Goal: Navigation & Orientation: Find specific page/section

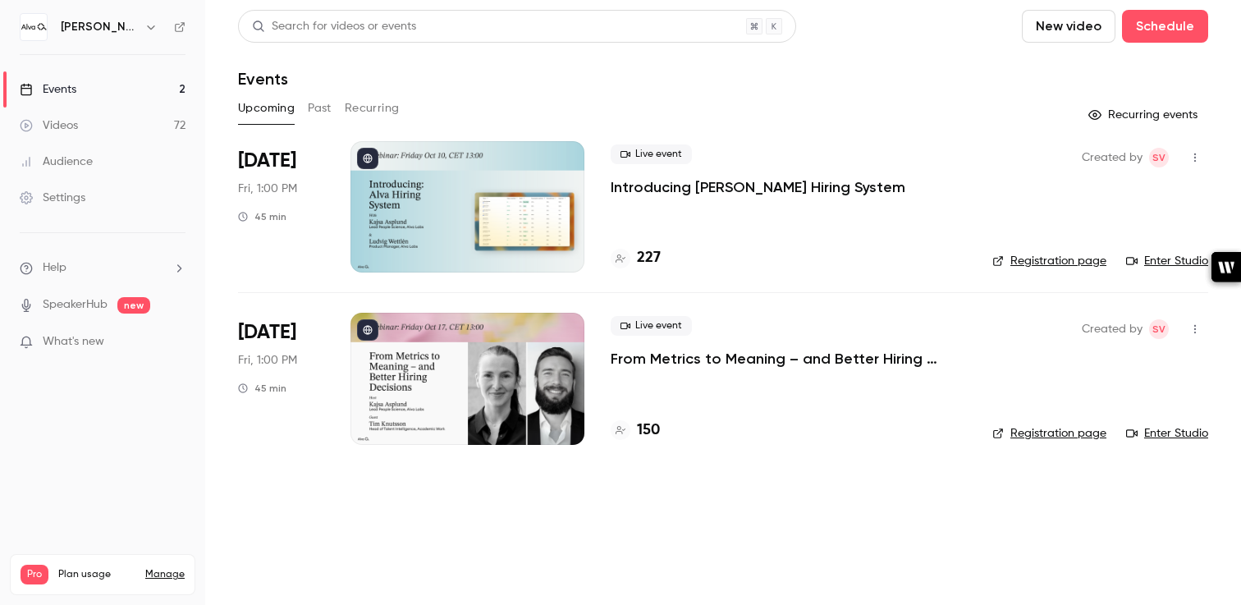
click at [318, 104] on button "Past" at bounding box center [320, 108] width 24 height 26
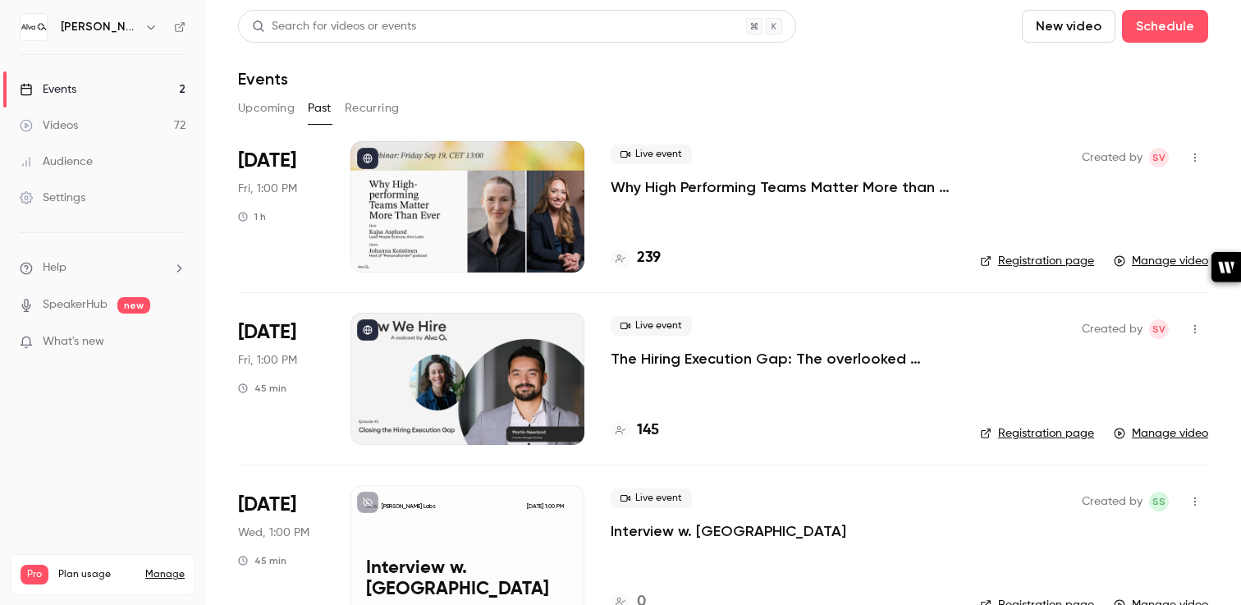
click at [267, 107] on button "Upcoming" at bounding box center [266, 108] width 57 height 26
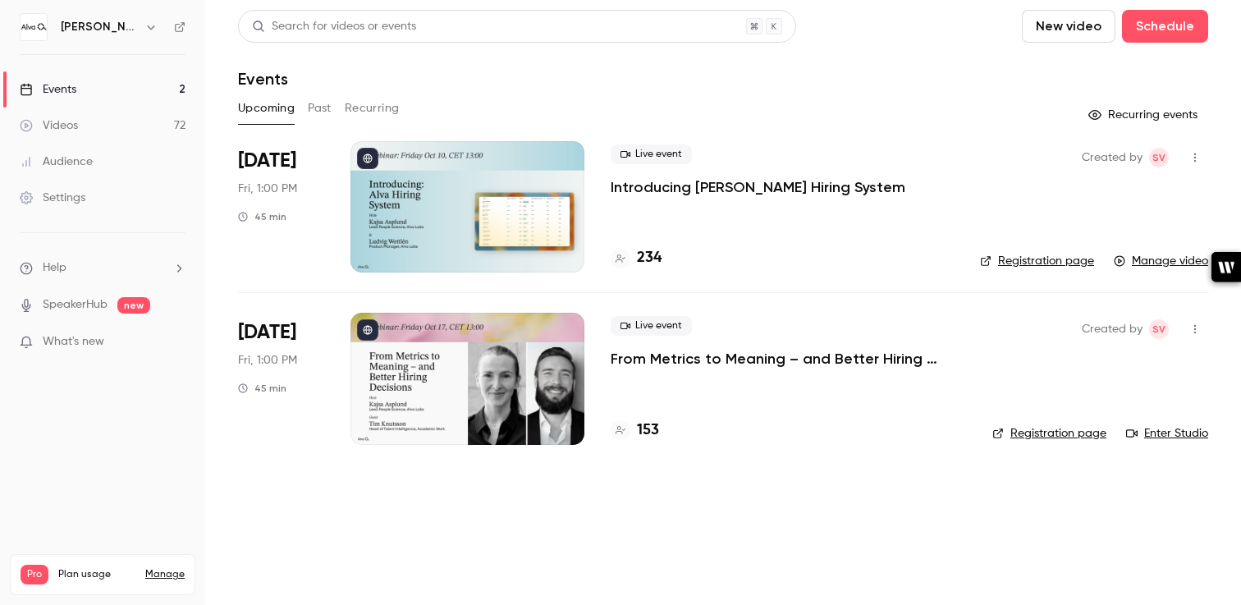
click at [169, 137] on link "Videos 72" at bounding box center [102, 125] width 205 height 36
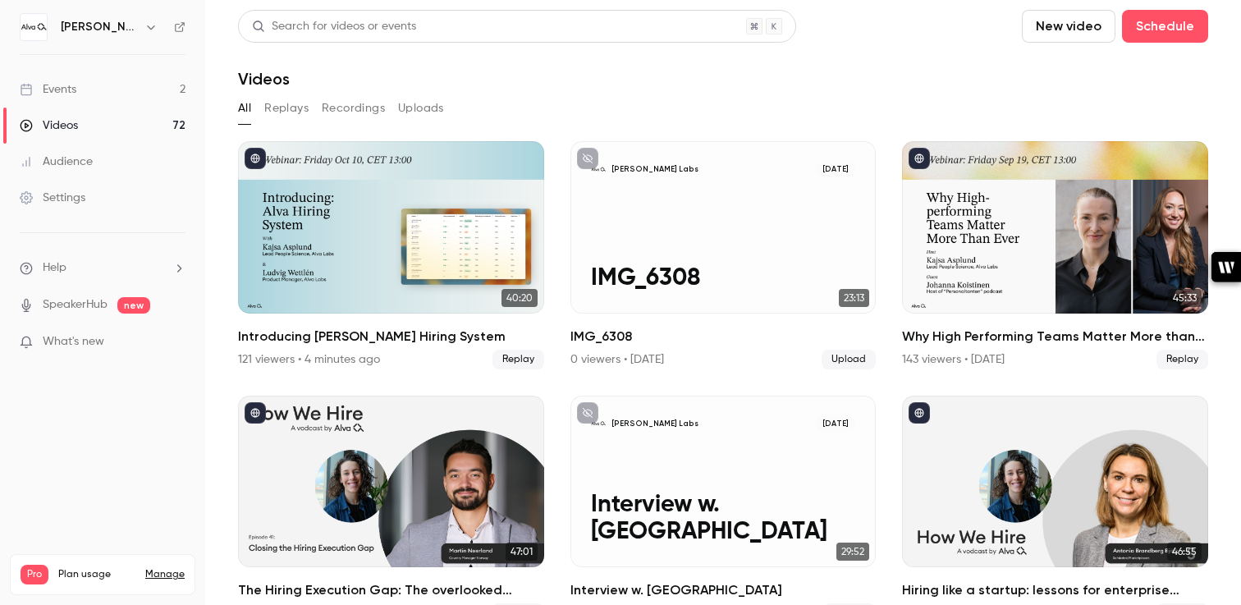
click at [108, 92] on link "Events 2" at bounding box center [102, 89] width 205 height 36
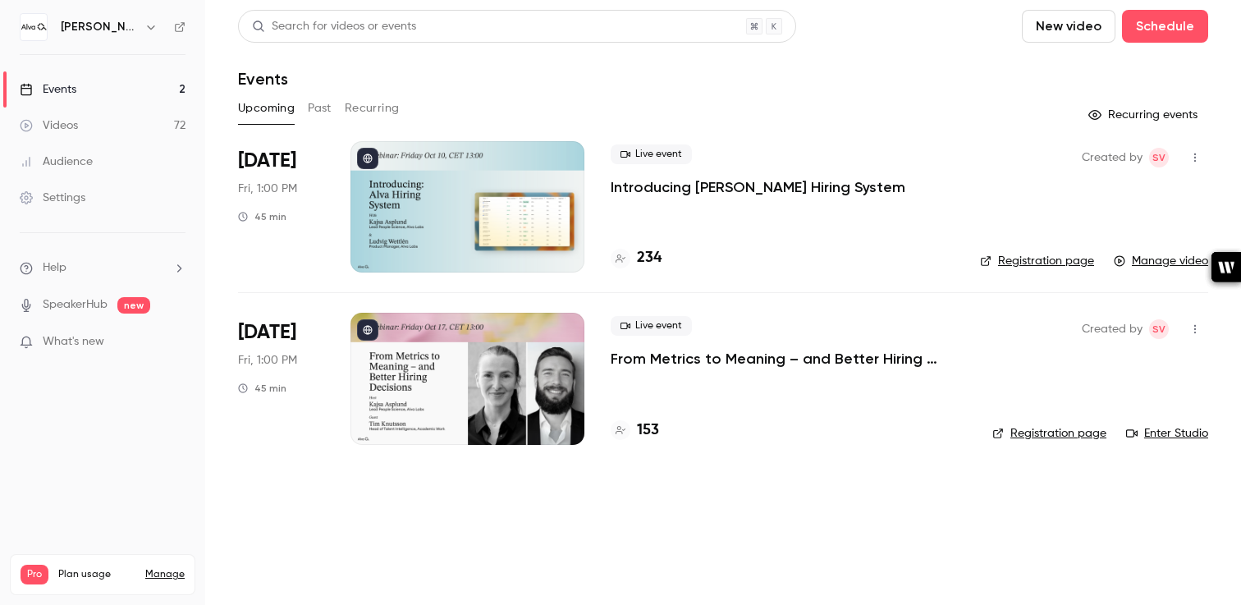
click at [1196, 158] on icon "button" at bounding box center [1194, 157] width 13 height 11
click at [995, 158] on div at bounding box center [620, 302] width 1241 height 605
click at [1019, 257] on link "Registration page" at bounding box center [1037, 261] width 114 height 16
